Goal: Information Seeking & Learning: Compare options

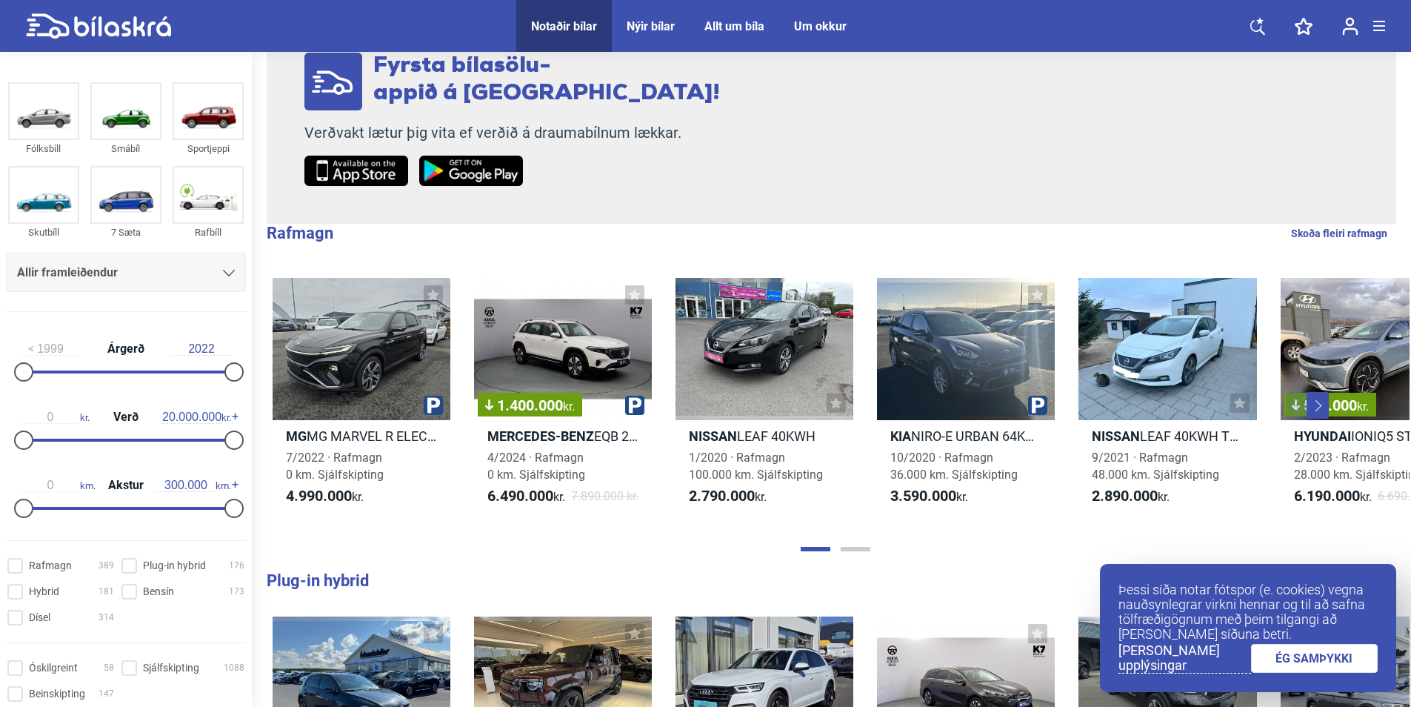
scroll to position [296, 0]
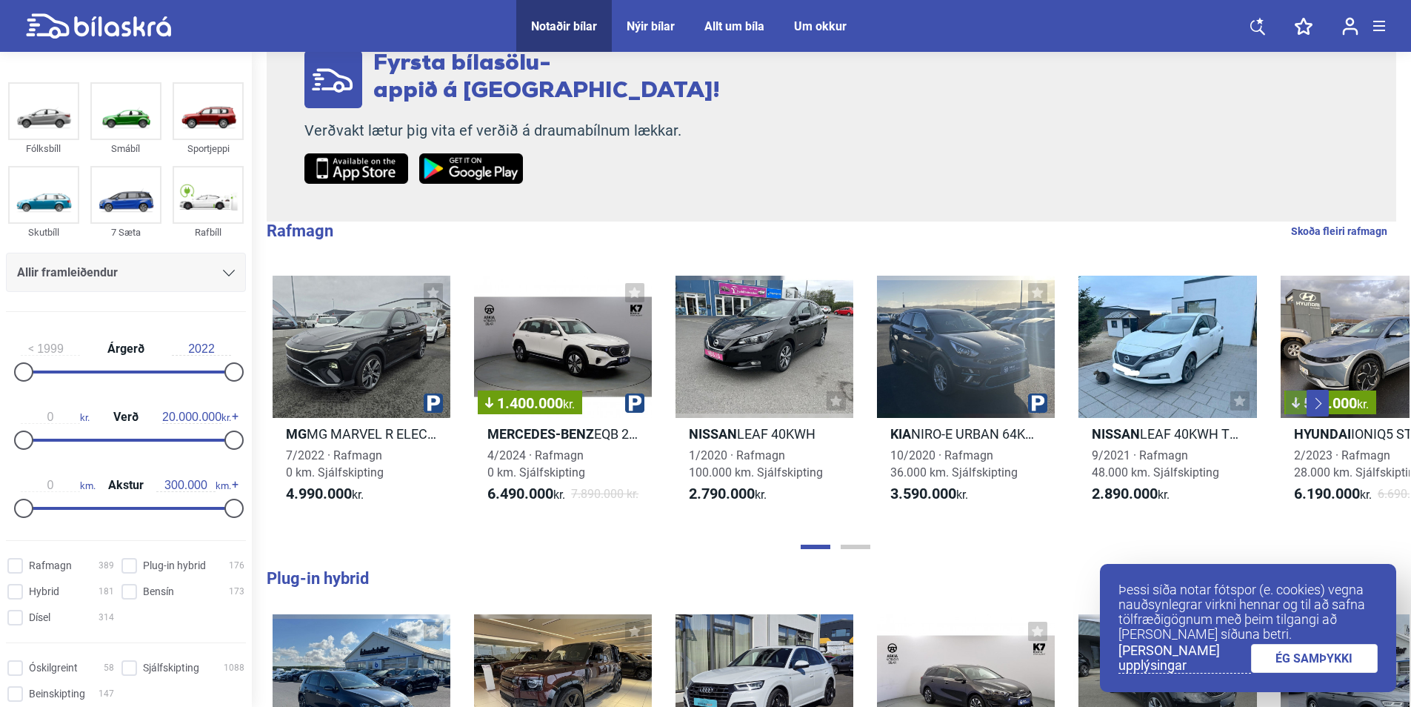
click at [27, 439] on div at bounding box center [23, 439] width 19 height 19
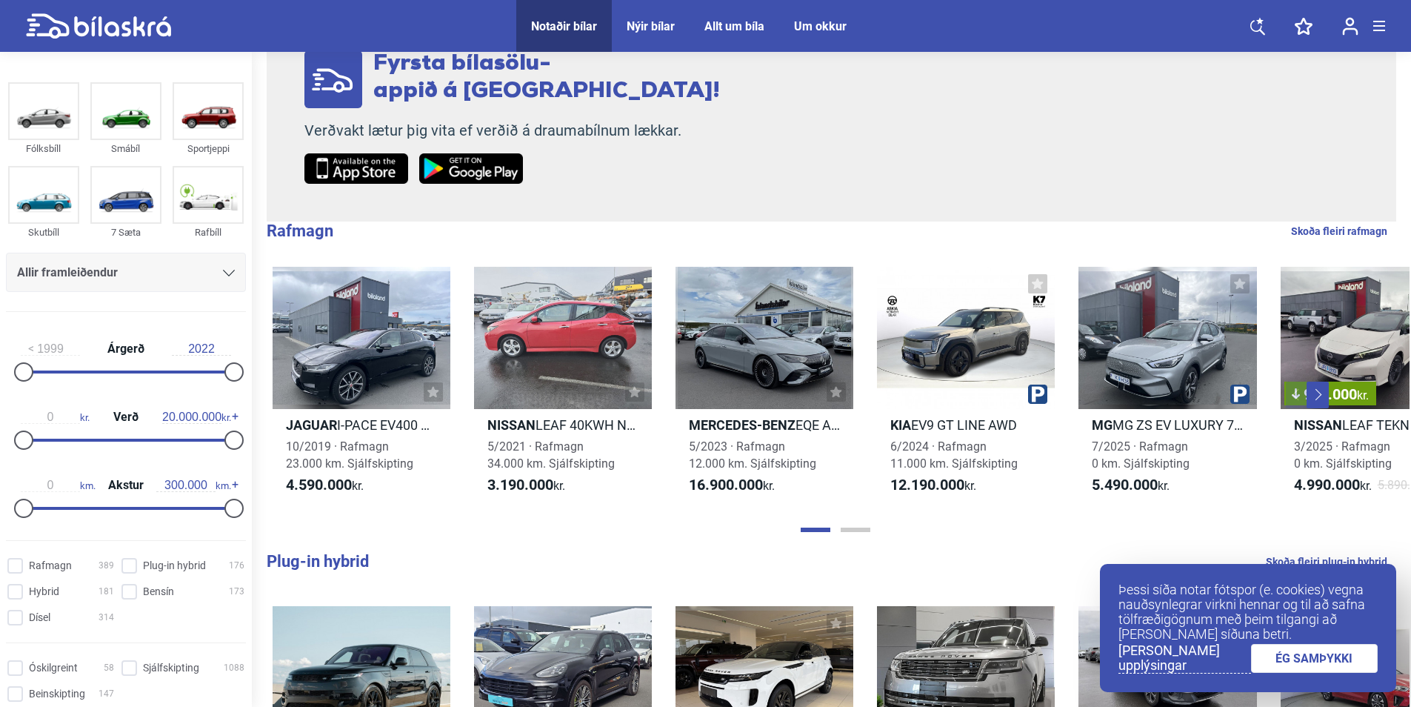
click at [110, 438] on div "0 kr. Verð 20.000.000 kr." at bounding box center [126, 426] width 240 height 68
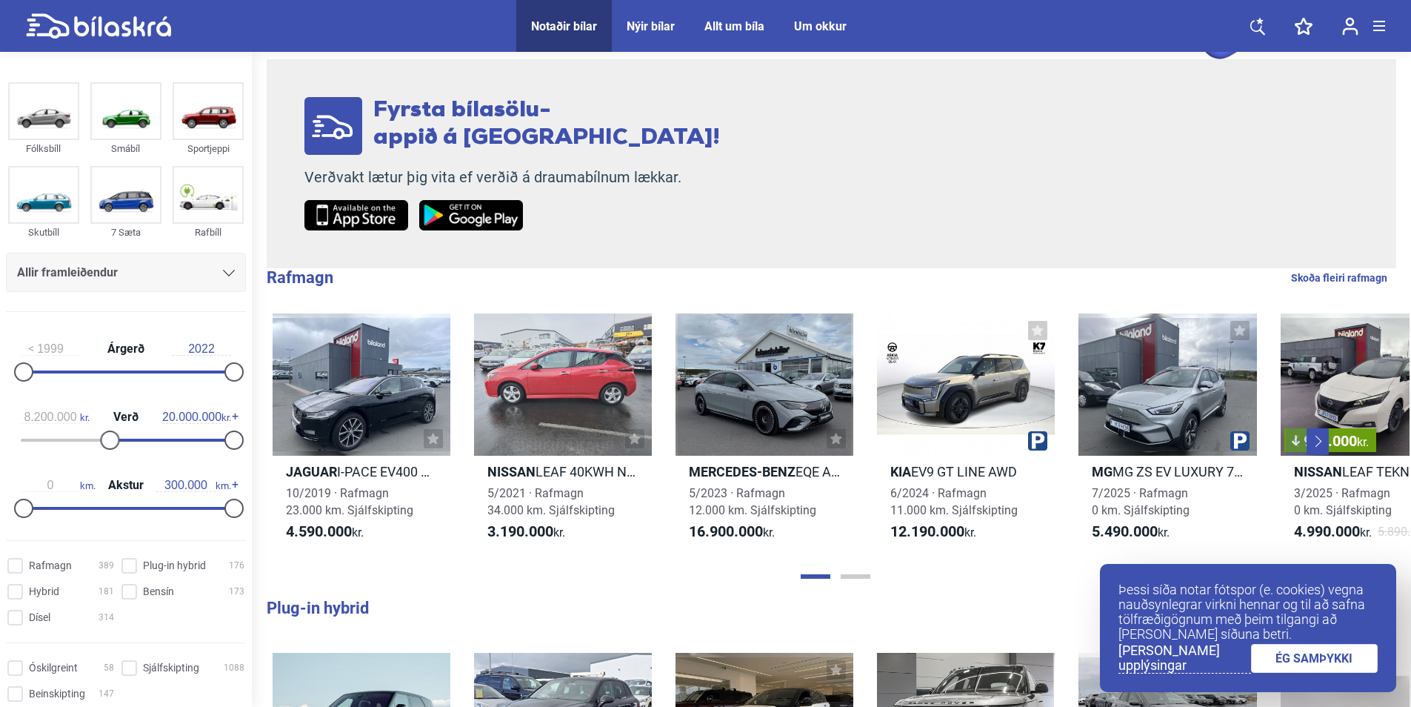
click at [107, 440] on div at bounding box center [169, 440] width 124 height 3
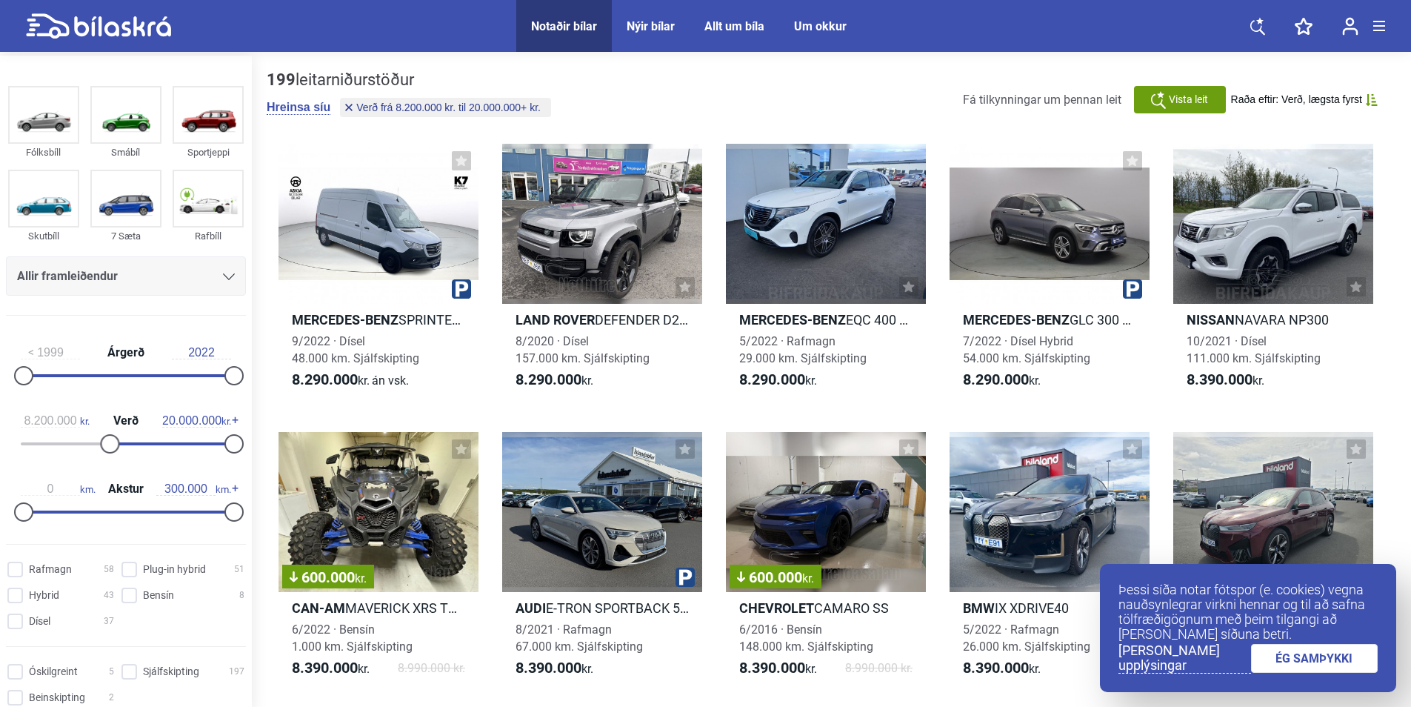
click at [71, 442] on div "8.200.000 kr. Verð 20.000.000 kr." at bounding box center [126, 430] width 240 height 68
click at [53, 439] on div "8.200.000 kr. Verð 20.000.000 kr." at bounding box center [126, 430] width 240 height 68
drag, startPoint x: 111, startPoint y: 446, endPoint x: 59, endPoint y: 441, distance: 52.9
click at [59, 441] on div at bounding box center [56, 443] width 19 height 19
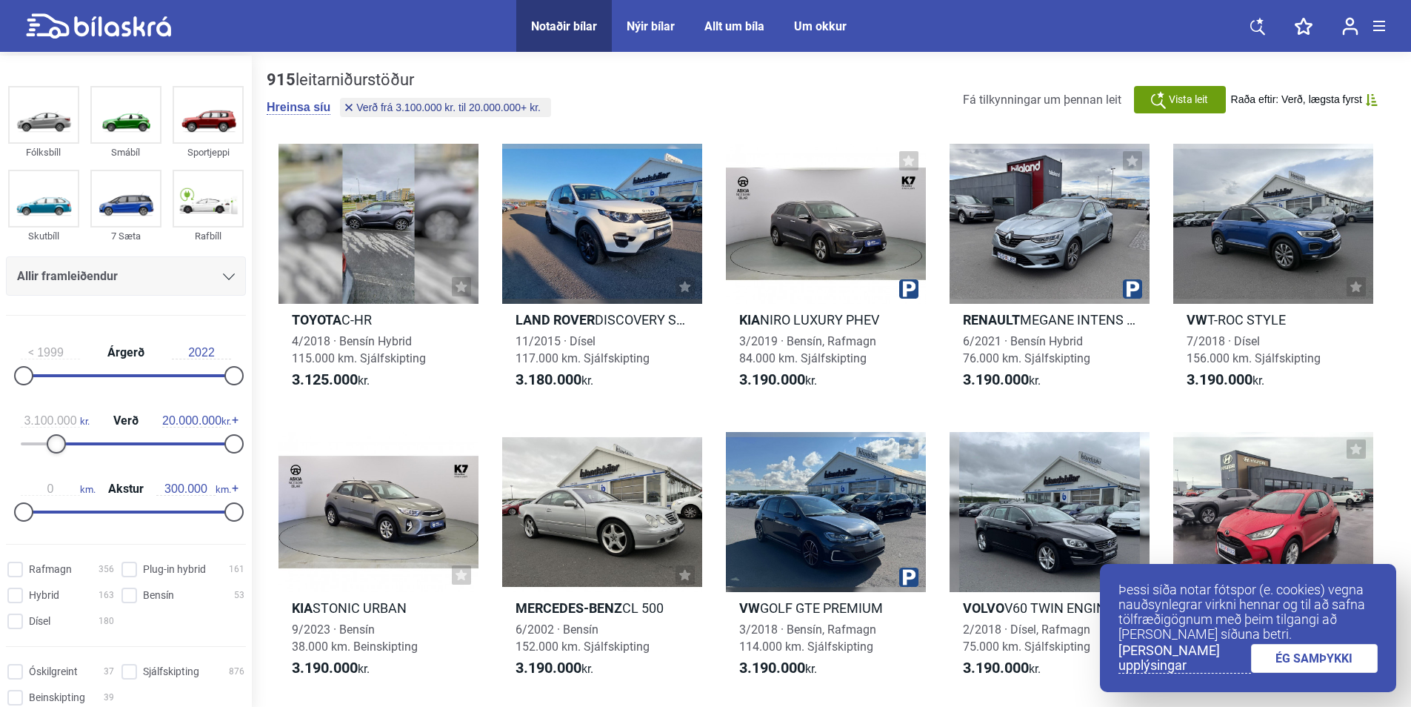
click at [59, 441] on div at bounding box center [56, 443] width 19 height 19
drag, startPoint x: 58, startPoint y: 441, endPoint x: 50, endPoint y: 439, distance: 7.6
click at [50, 439] on div at bounding box center [48, 443] width 19 height 19
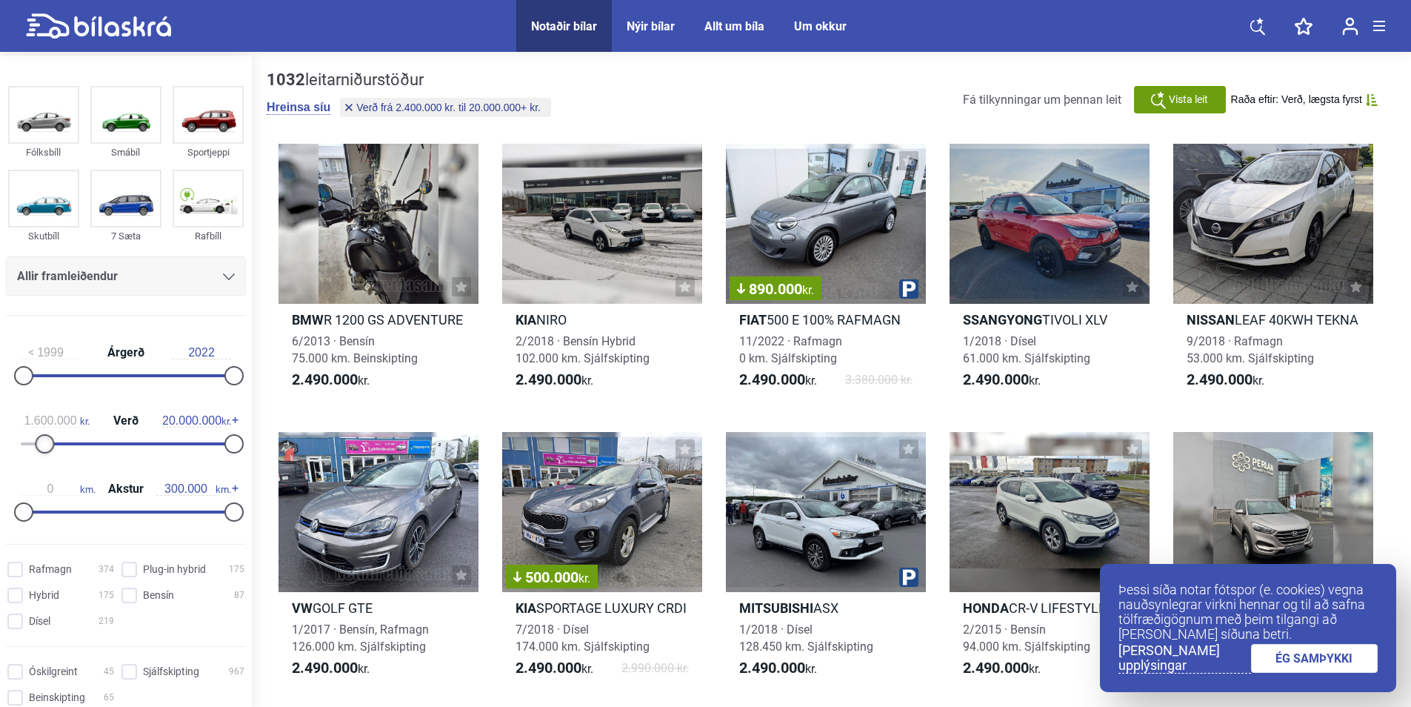
type input "1.500.000"
drag, startPoint x: 50, startPoint y: 439, endPoint x: 41, endPoint y: 438, distance: 9.0
click at [41, 438] on div at bounding box center [39, 443] width 19 height 19
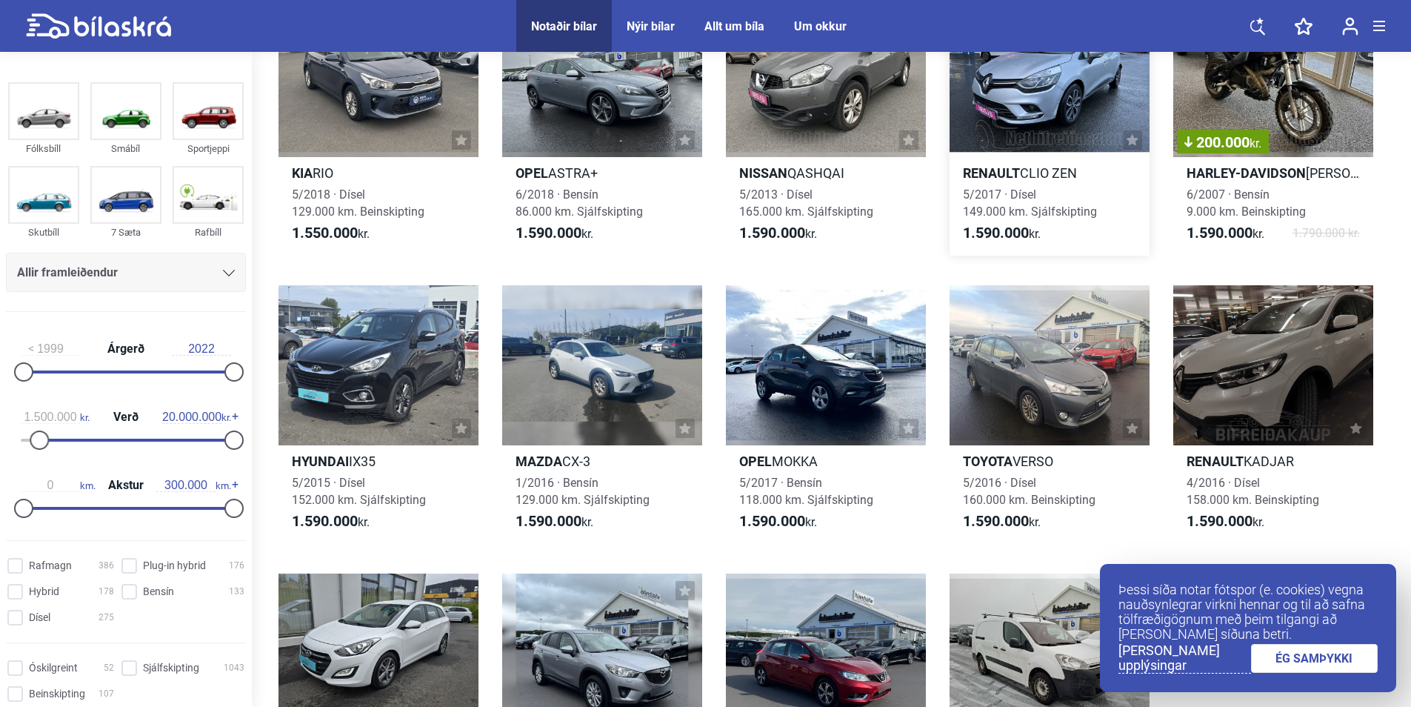
scroll to position [148, 0]
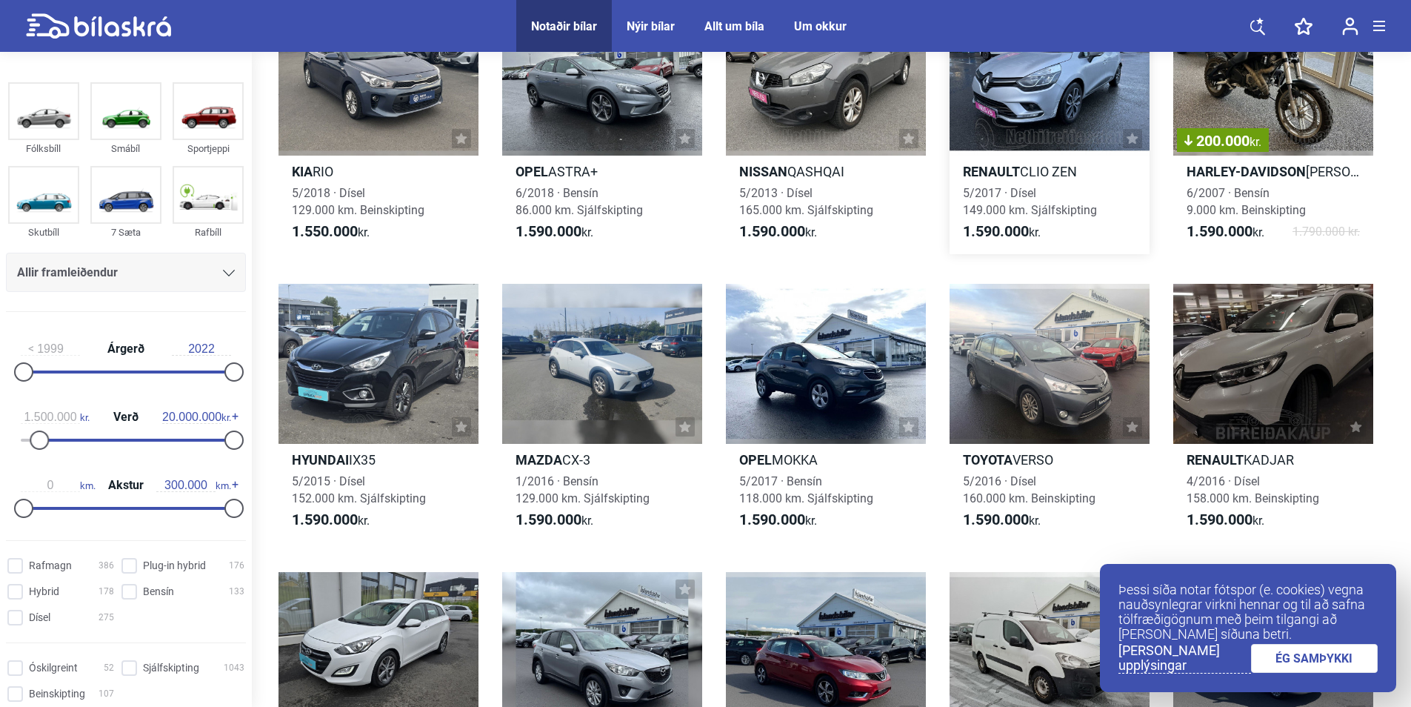
click at [1043, 212] on span "5/2017 · Dísel 149.000 km. Sjálfskipting" at bounding box center [1030, 201] width 134 height 31
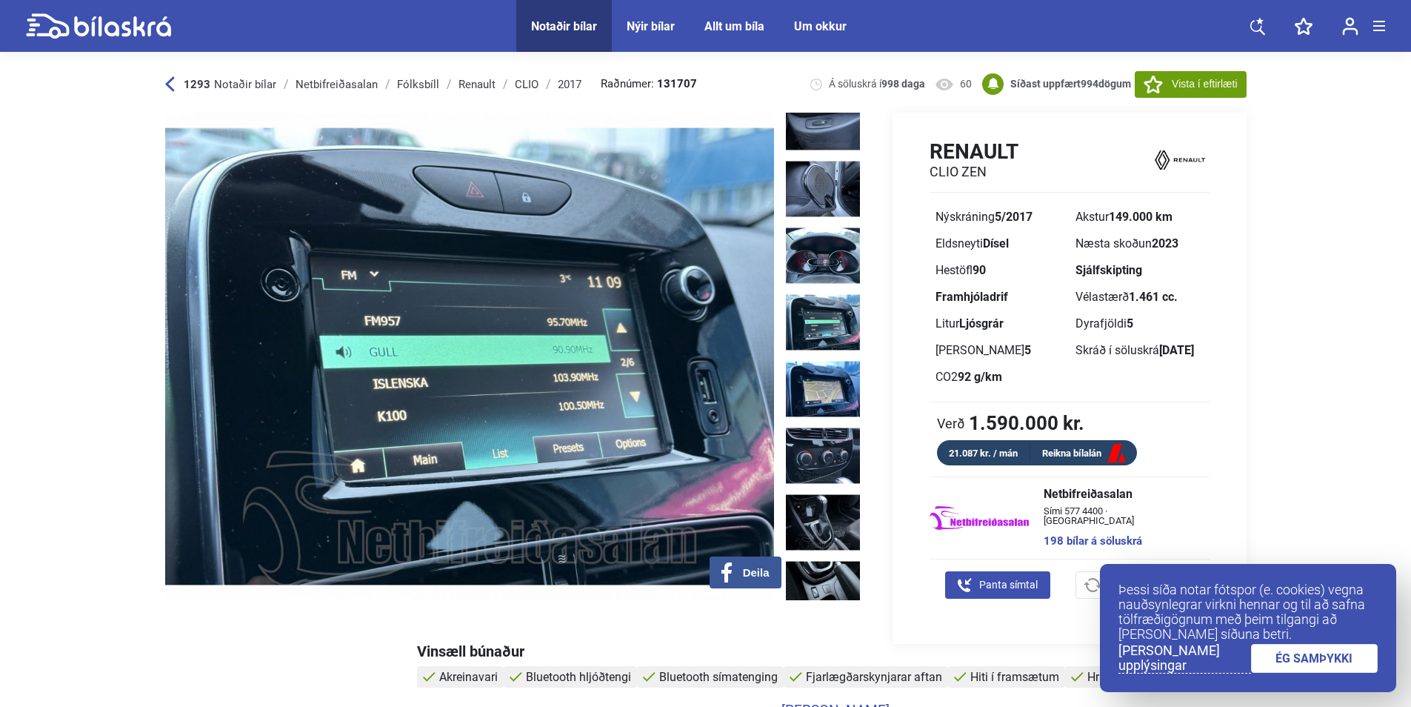
scroll to position [889, 0]
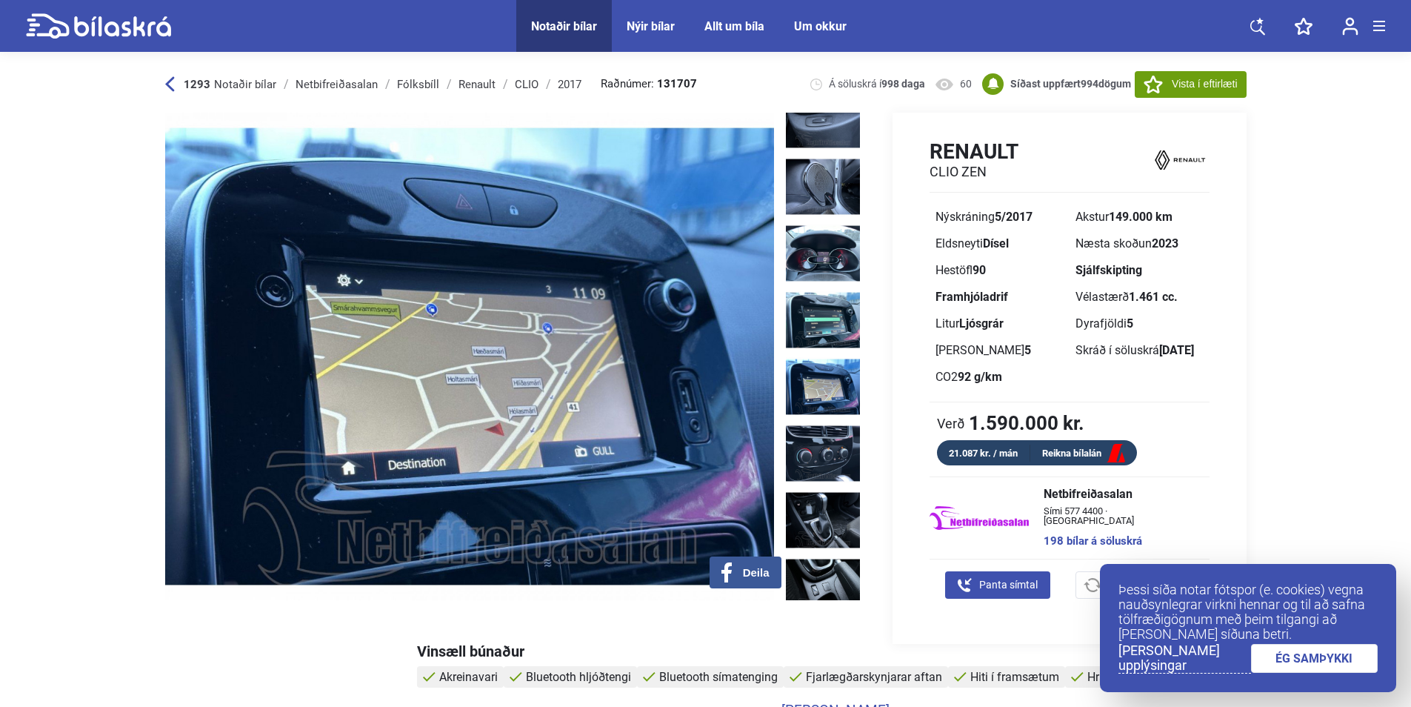
click at [828, 357] on img at bounding box center [823, 386] width 74 height 59
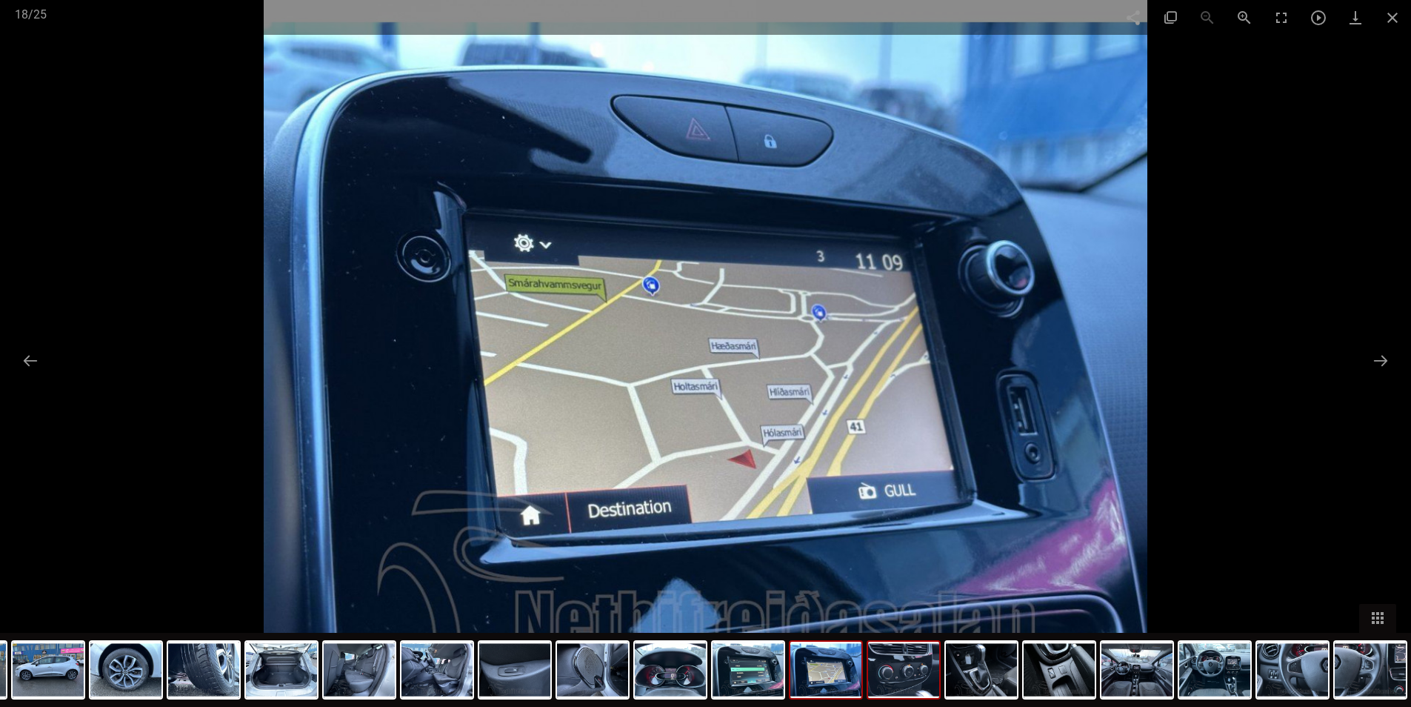
click at [895, 680] on img at bounding box center [903, 670] width 71 height 56
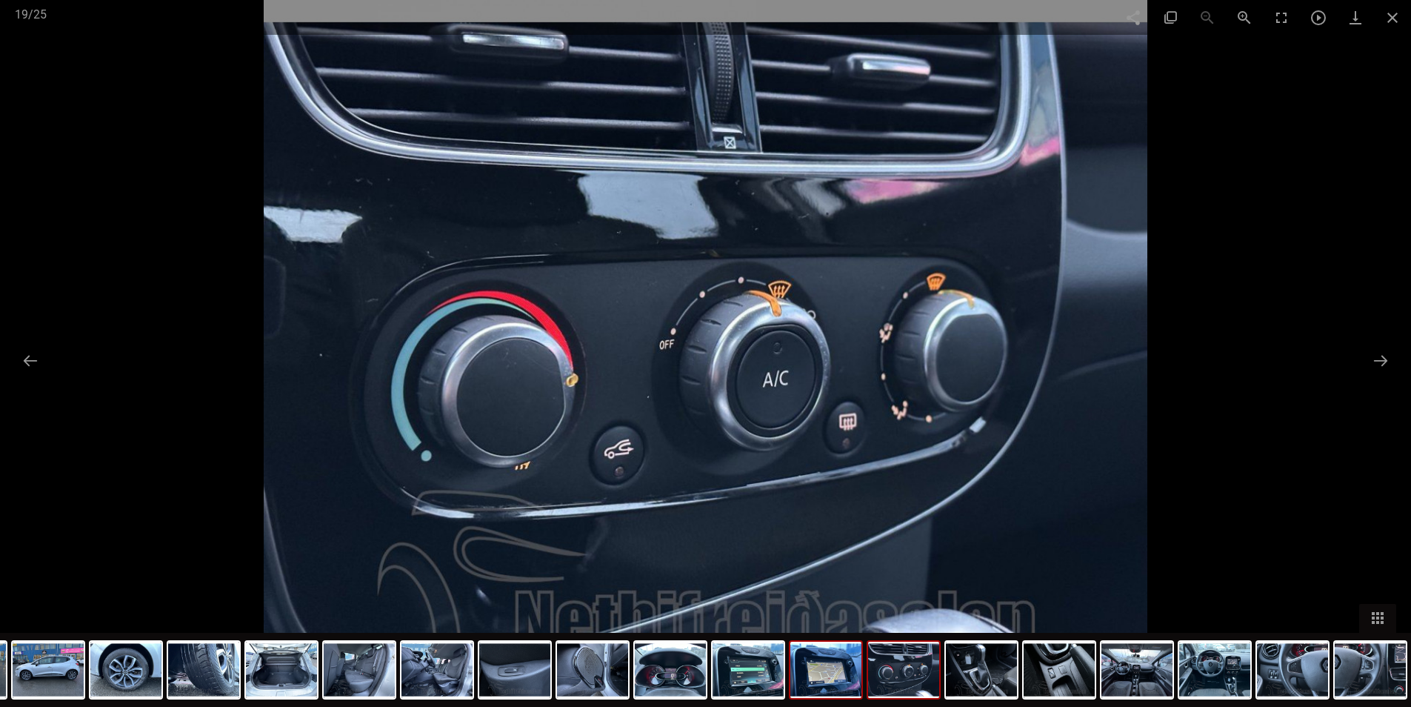
click at [839, 675] on img at bounding box center [826, 670] width 71 height 56
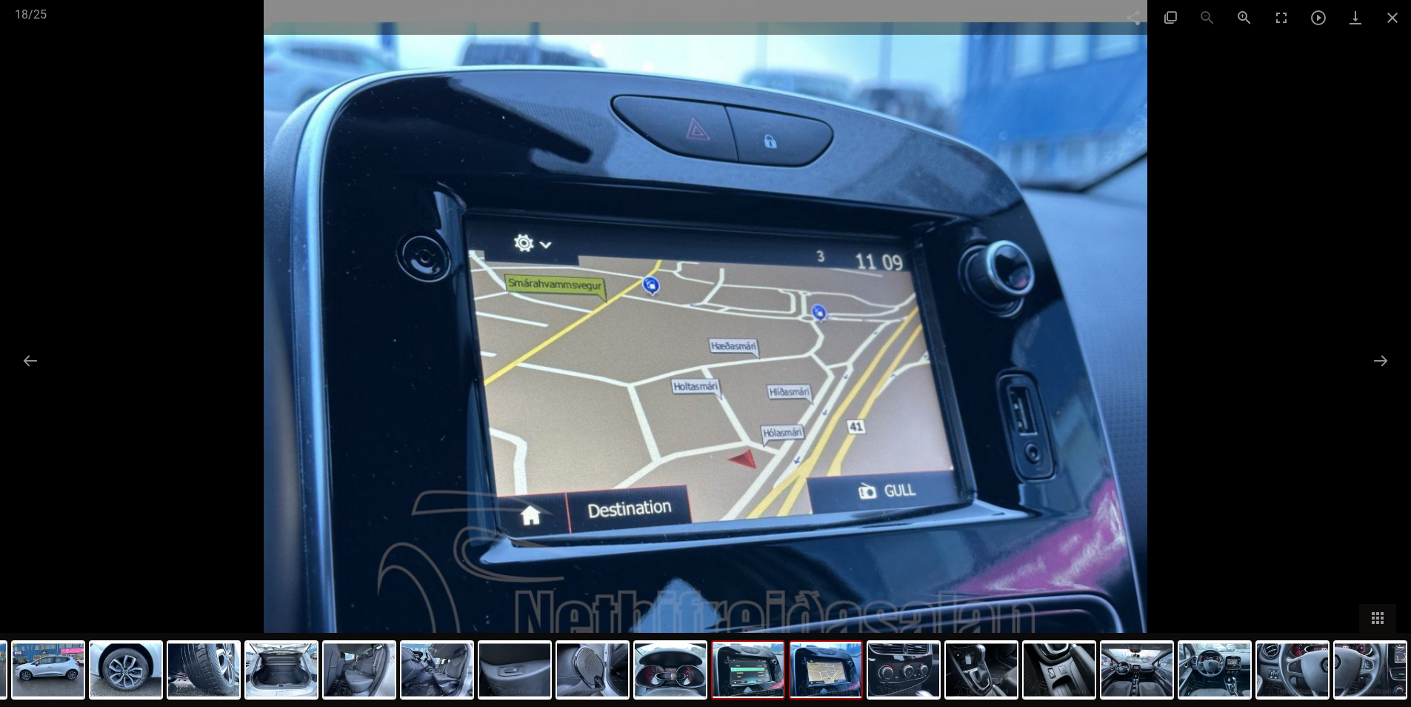
click at [761, 679] on img at bounding box center [748, 670] width 71 height 56
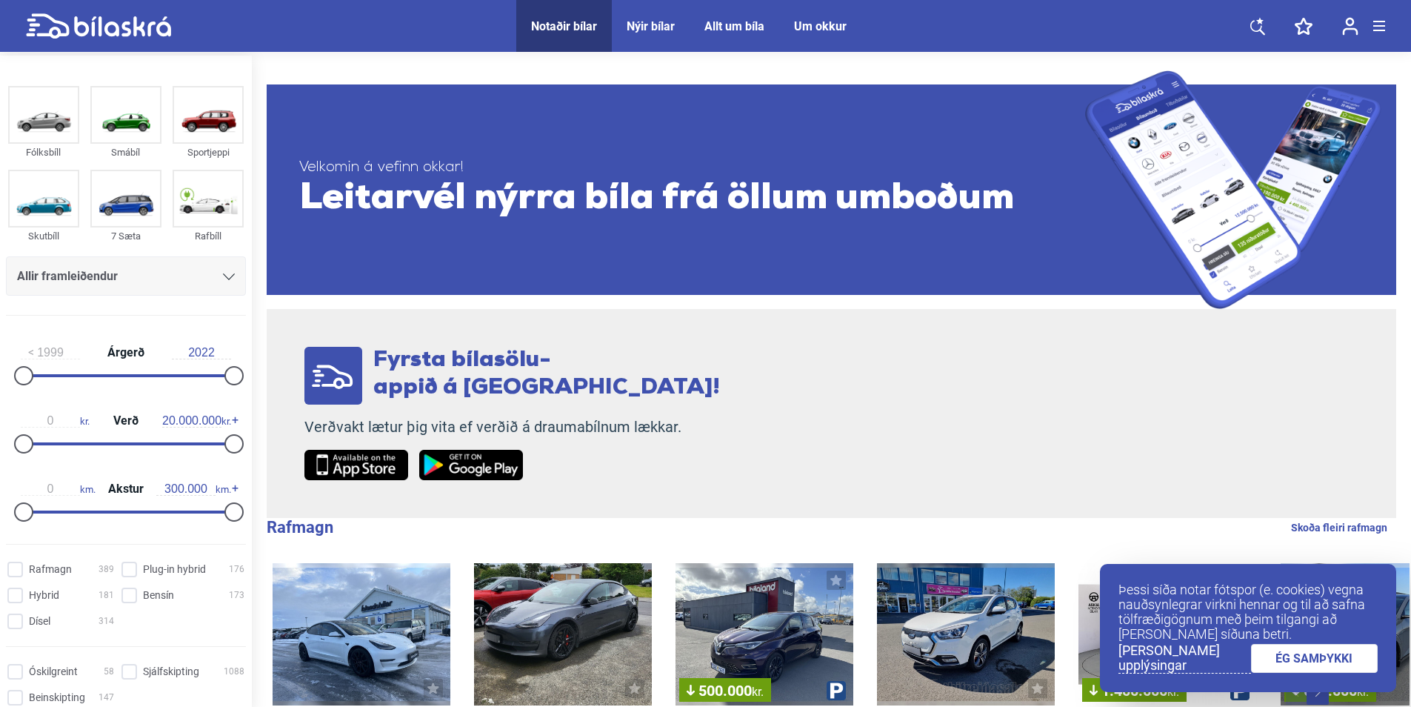
click at [58, 441] on div "0 kr. Verð 20.000.000 kr." at bounding box center [126, 430] width 240 height 68
click at [53, 441] on div "0 kr. Verð 20.000.000 kr." at bounding box center [126, 430] width 240 height 68
click at [47, 444] on div at bounding box center [126, 443] width 210 height 3
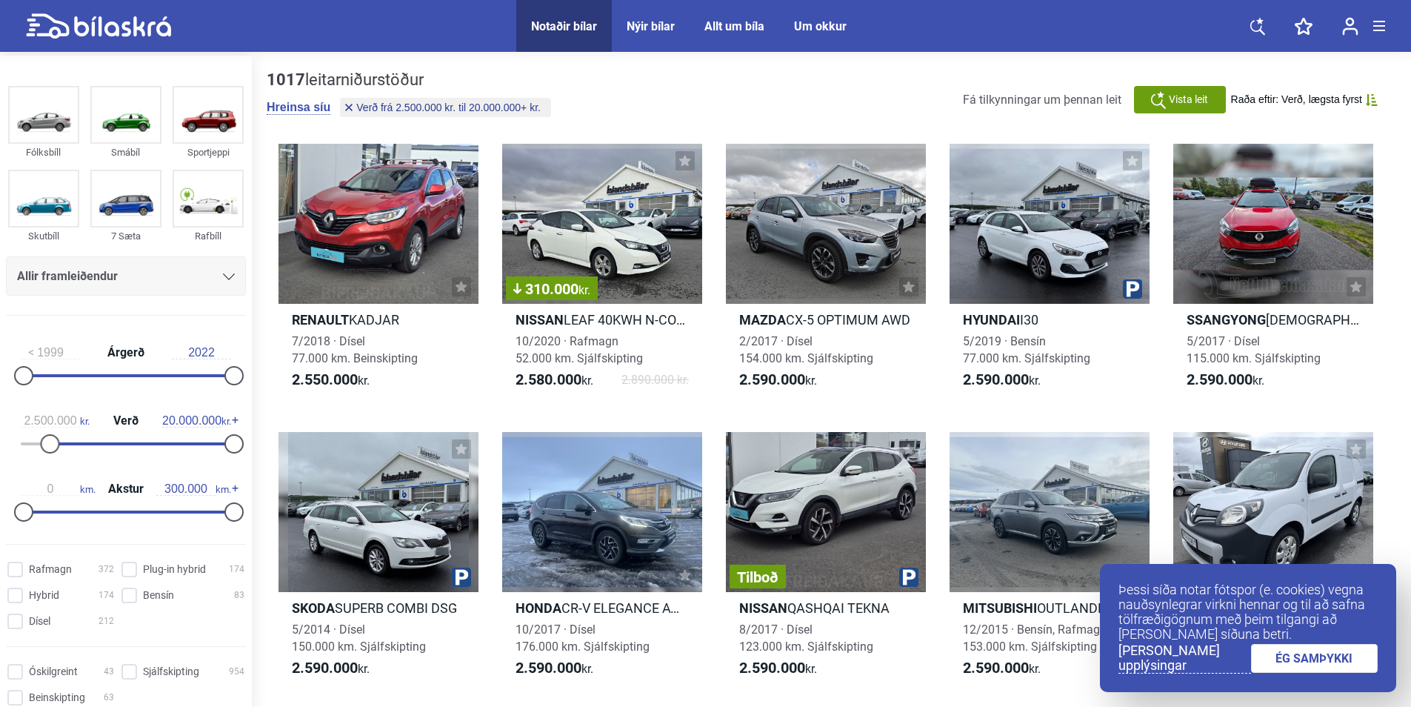
click at [30, 441] on div "2.500.000 kr. Verð 20.000.000 kr." at bounding box center [126, 430] width 240 height 68
click at [37, 440] on div "2.500.000 kr. Verð 20.000.000 kr." at bounding box center [126, 430] width 240 height 68
click at [32, 443] on div at bounding box center [126, 443] width 210 height 3
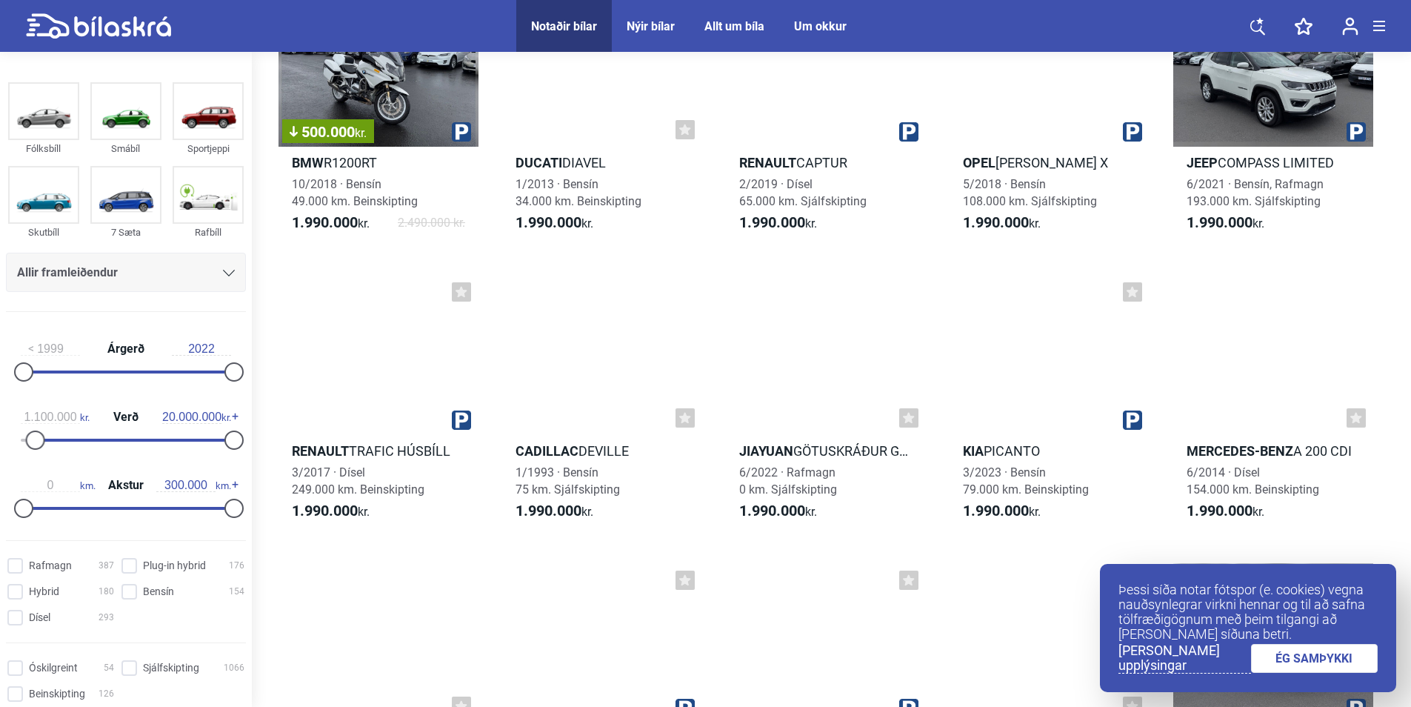
scroll to position [6224, 0]
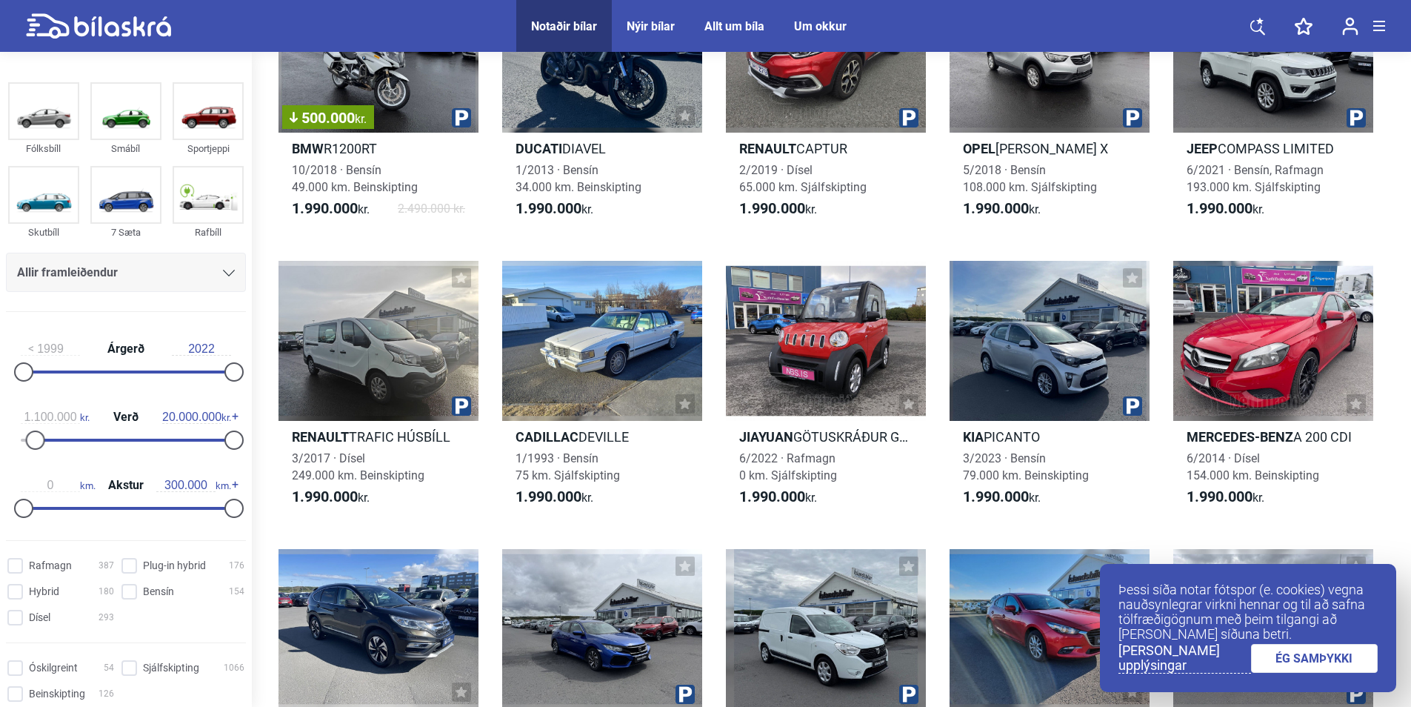
type input "200.000"
click at [23, 439] on div at bounding box center [126, 440] width 210 height 3
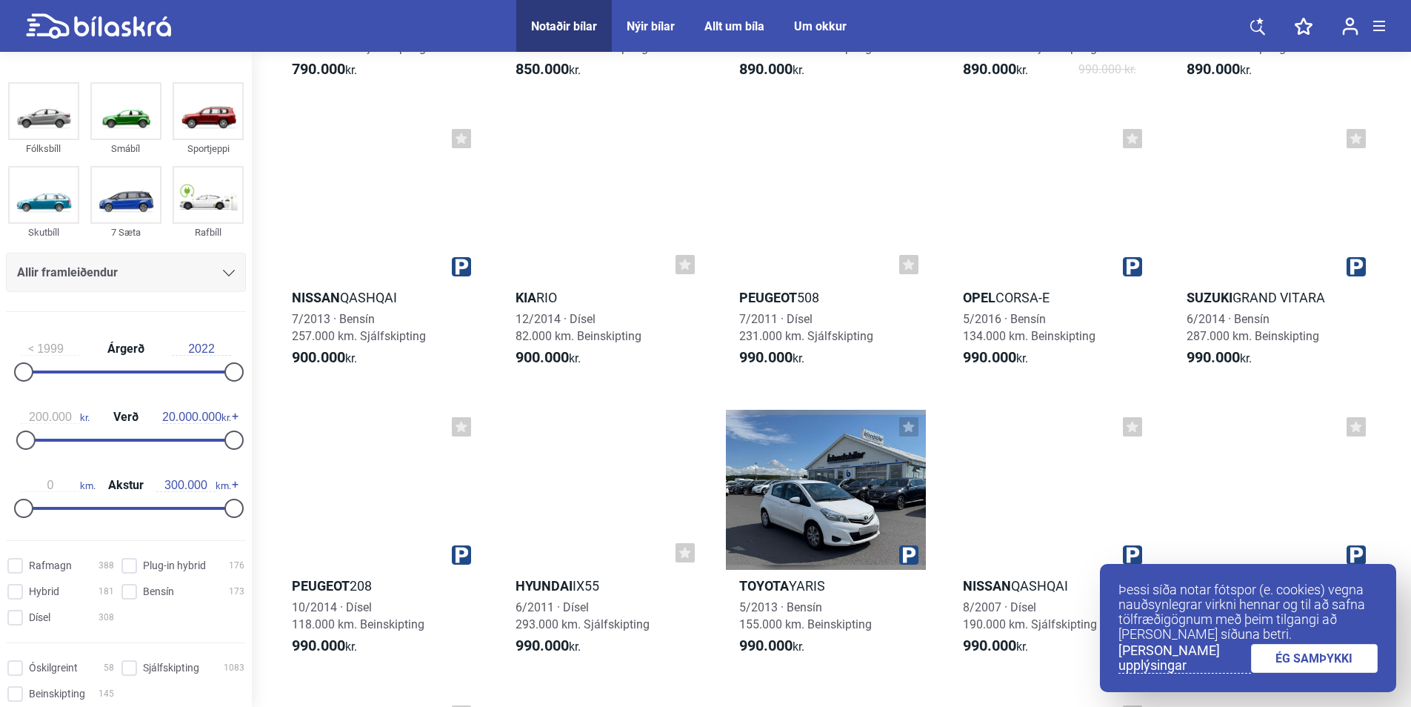
scroll to position [889, 0]
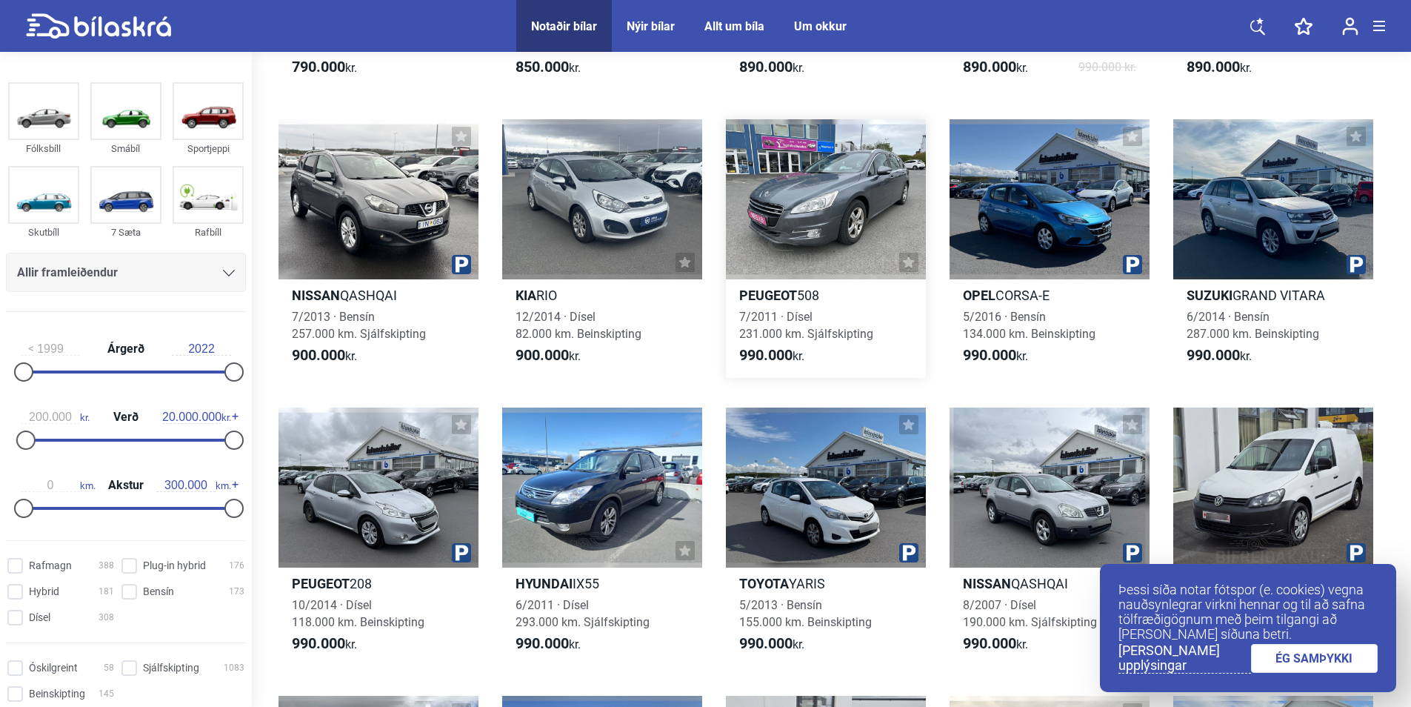
click at [837, 249] on div at bounding box center [826, 199] width 200 height 160
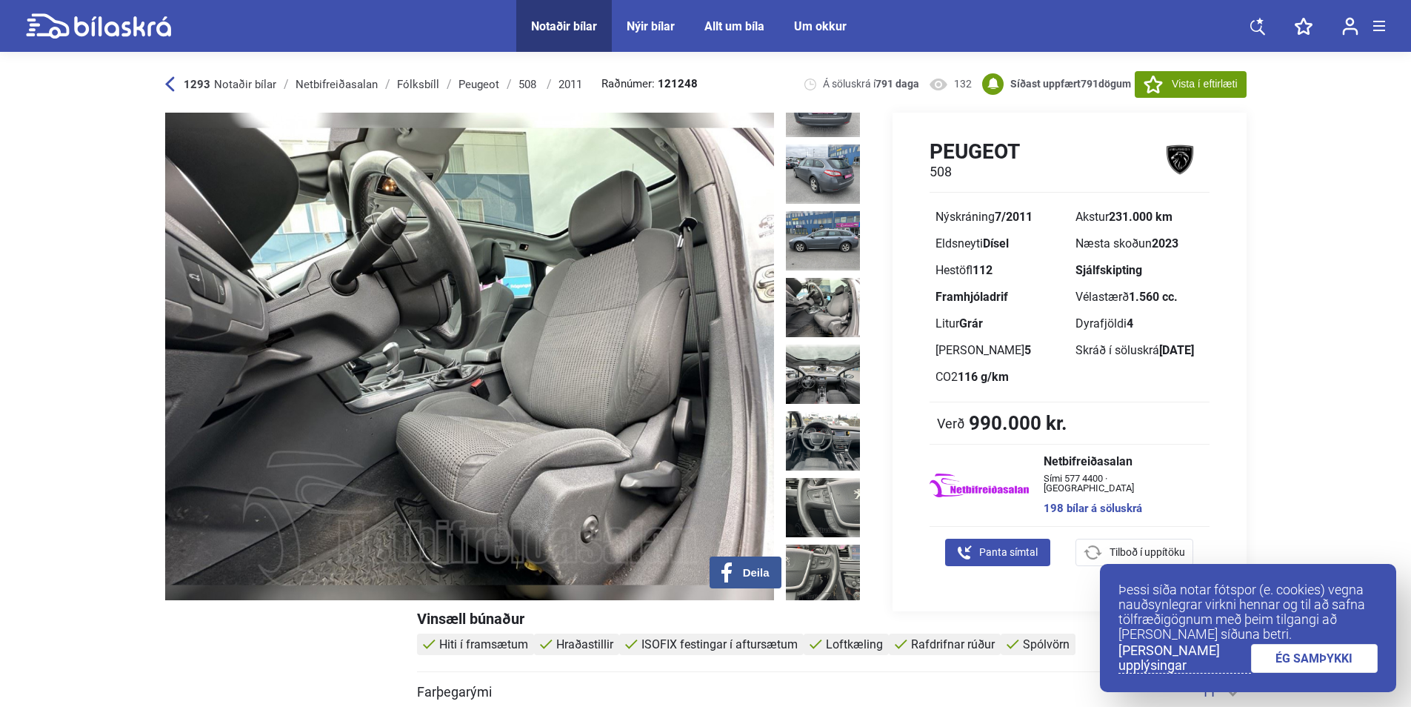
scroll to position [370, 0]
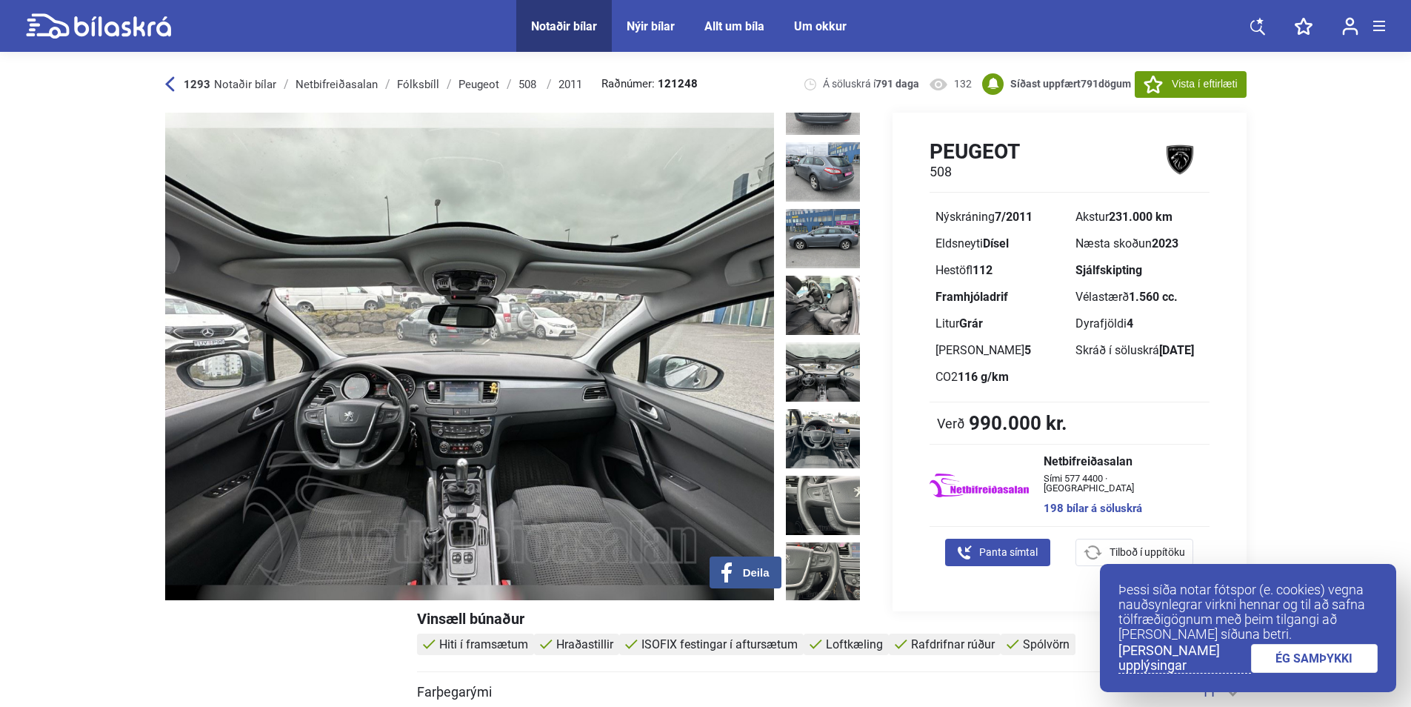
click at [827, 342] on img at bounding box center [823, 371] width 74 height 59
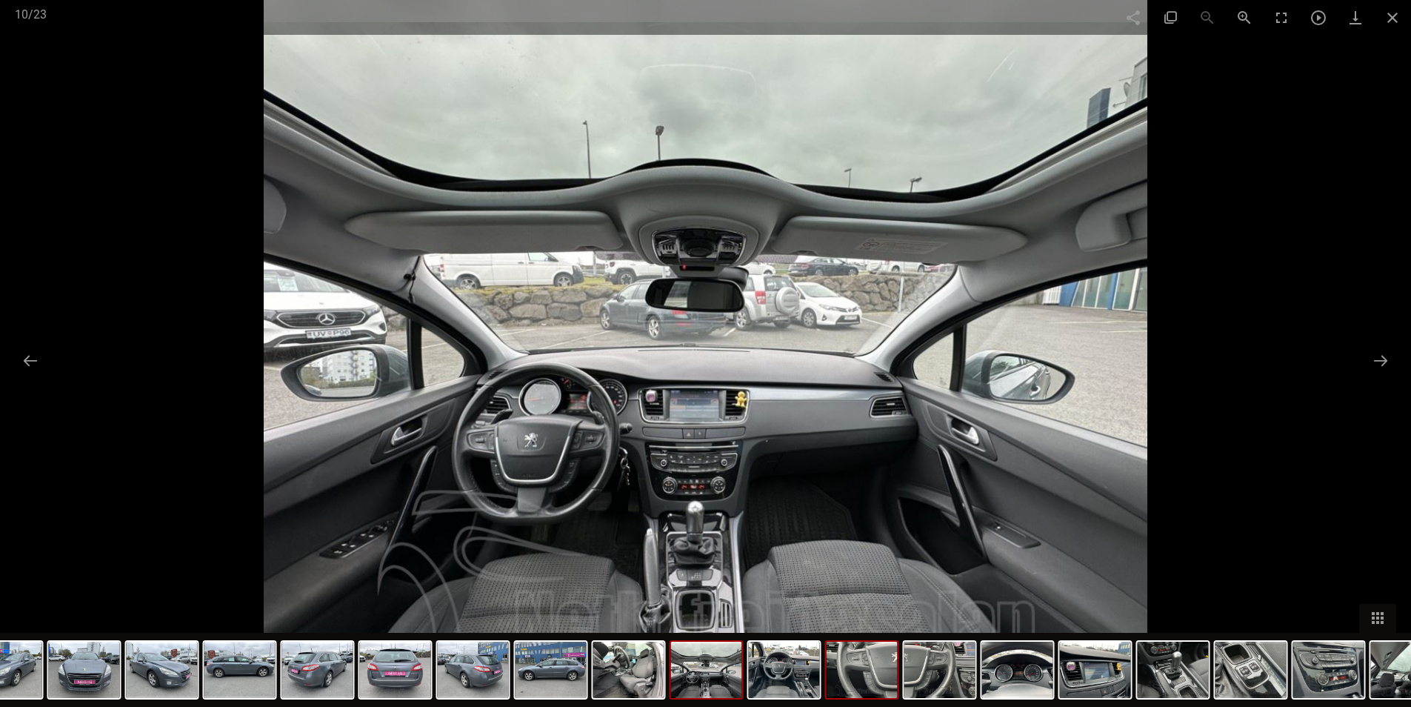
click at [860, 679] on img at bounding box center [862, 670] width 71 height 56
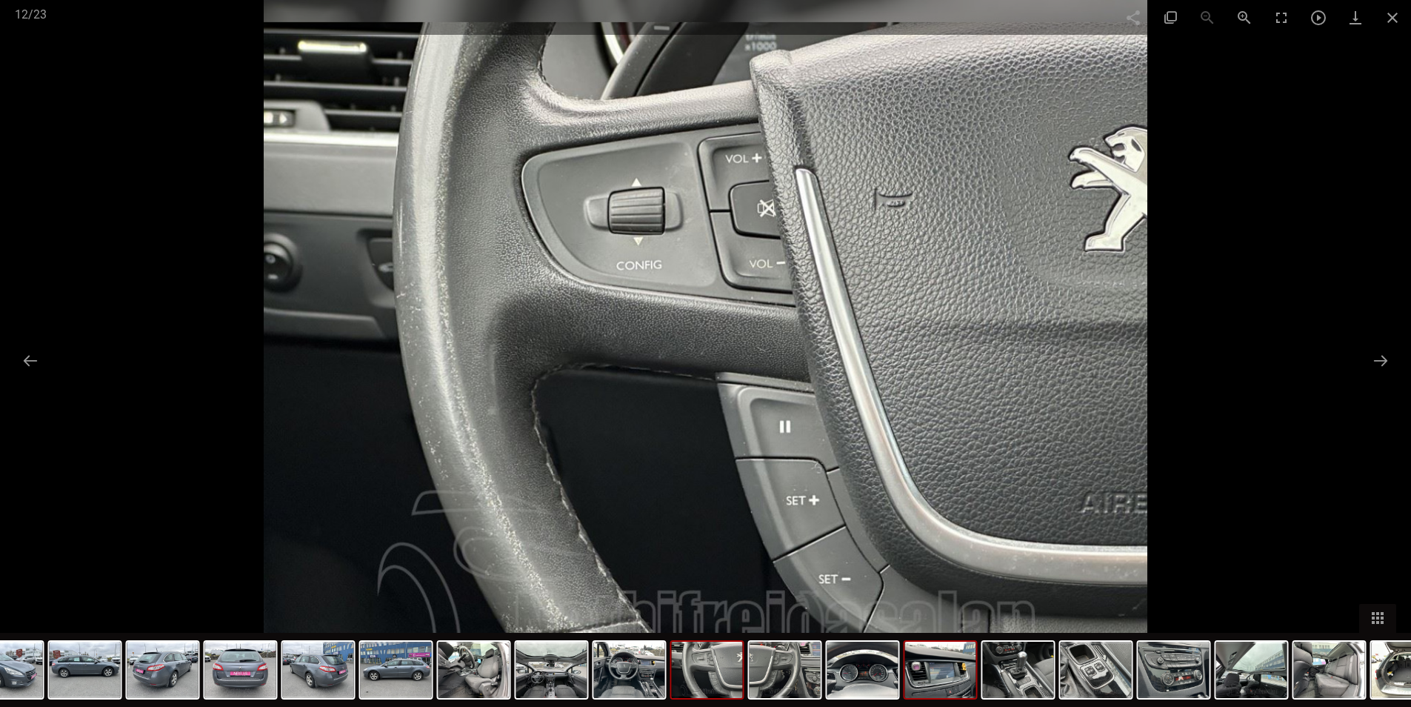
click at [937, 685] on img at bounding box center [940, 670] width 71 height 56
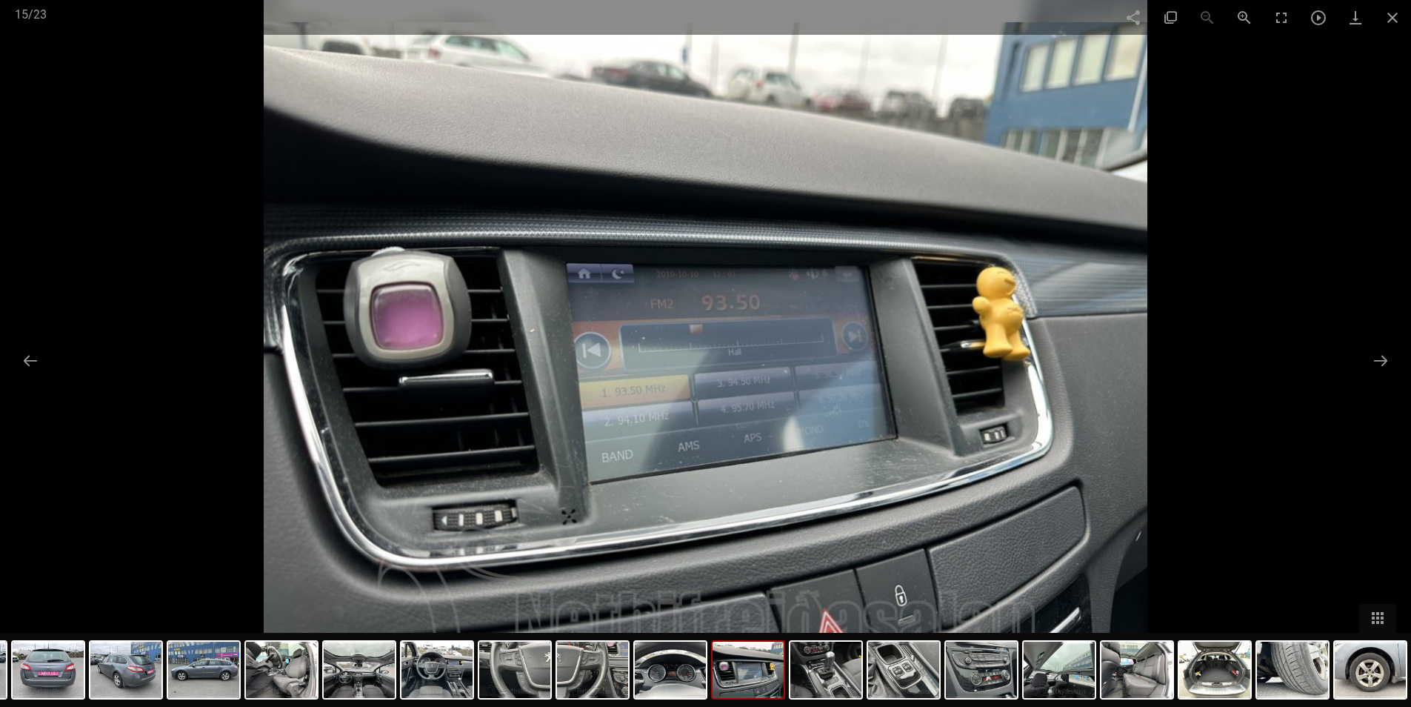
scroll to position [889, 0]
type input "0"
